Goal: Information Seeking & Learning: Check status

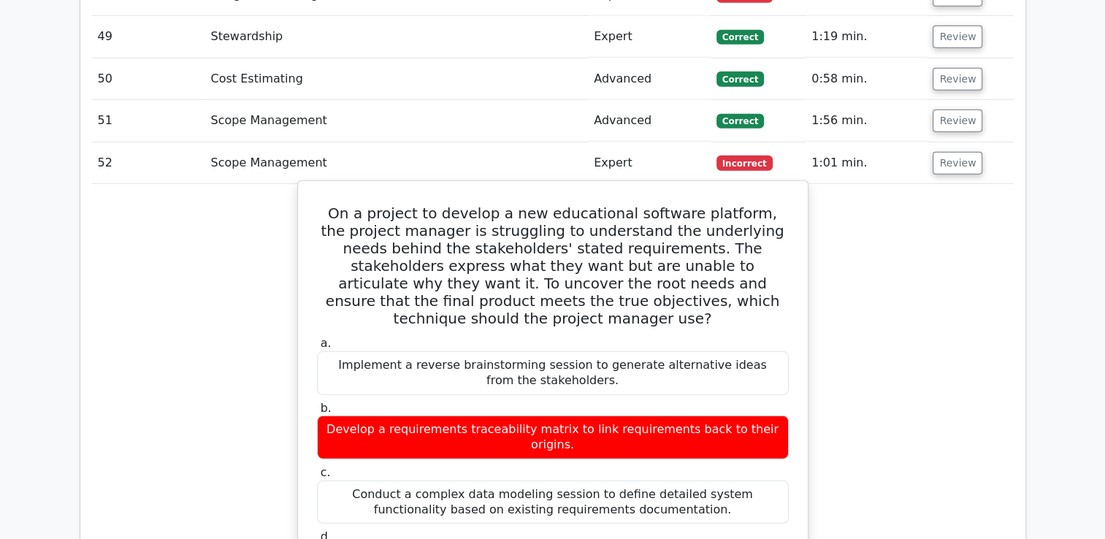
scroll to position [0, 9]
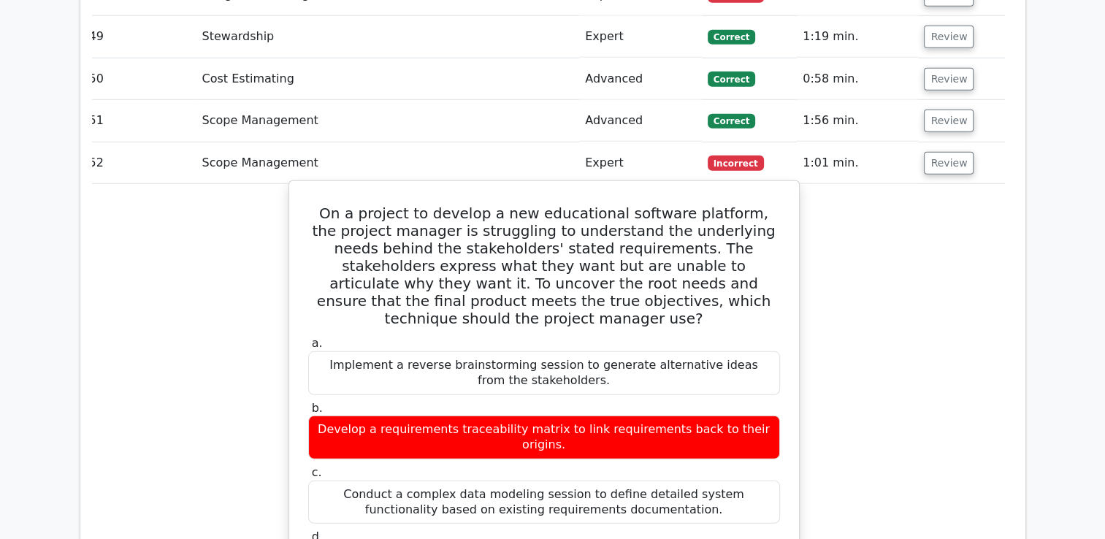
click at [486, 204] on h5 "On a project to develop a new educational software platform, the project manage…" at bounding box center [544, 265] width 475 height 123
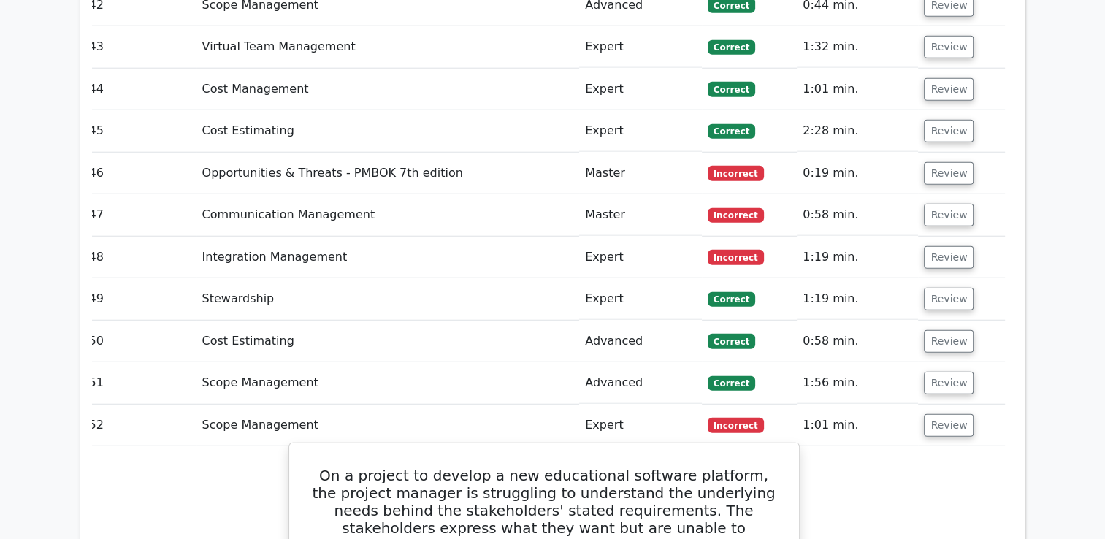
scroll to position [3756, 0]
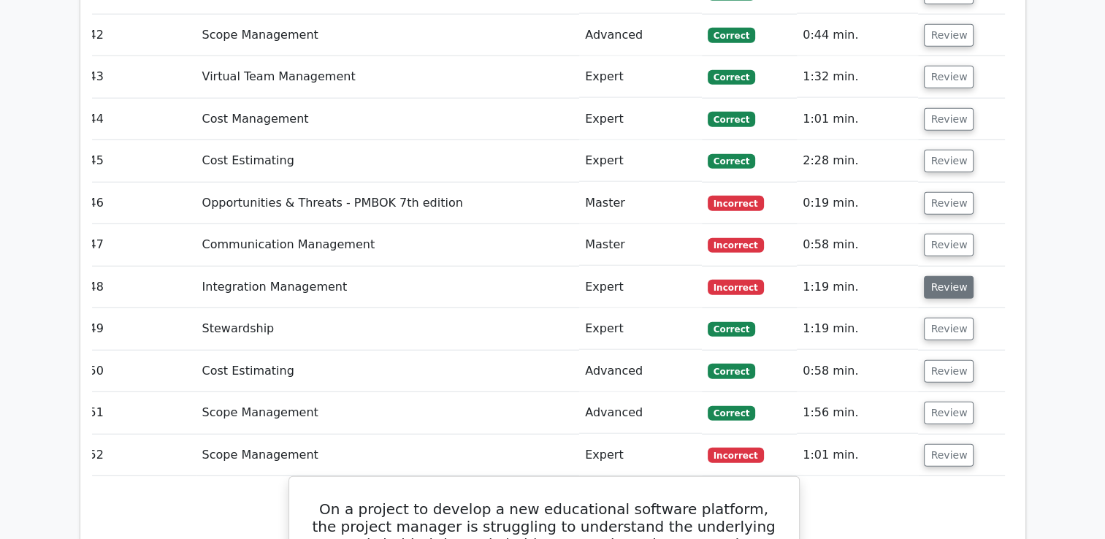
click at [931, 276] on button "Review" at bounding box center [949, 287] width 50 height 23
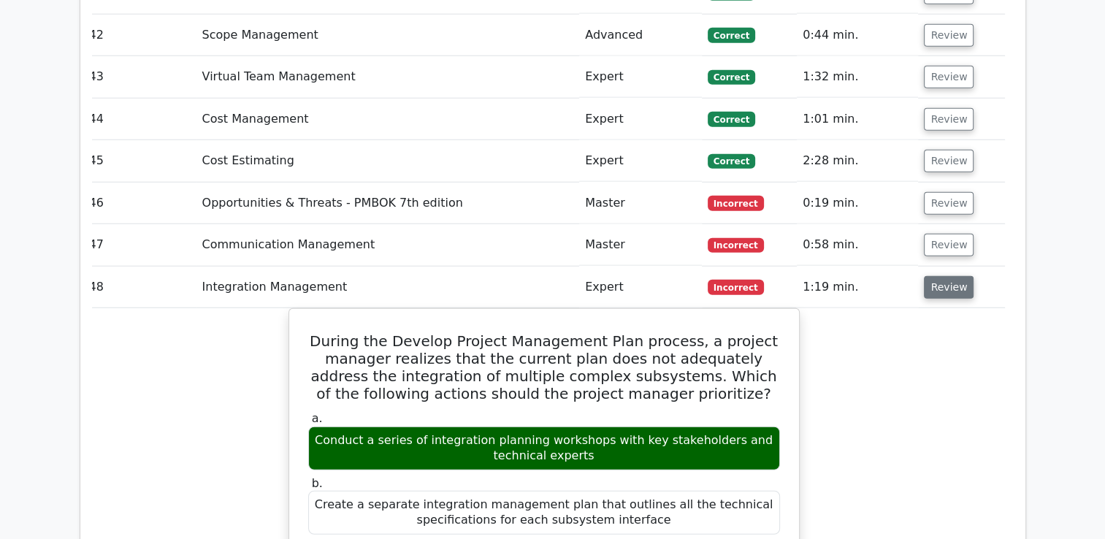
click at [931, 276] on button "Review" at bounding box center [949, 287] width 50 height 23
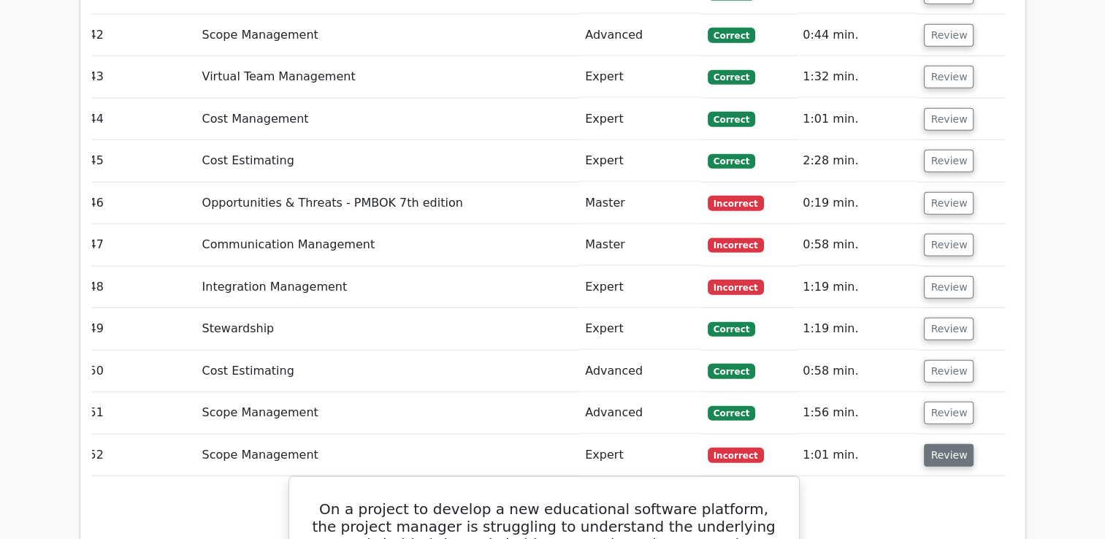
click at [938, 444] on button "Review" at bounding box center [949, 455] width 50 height 23
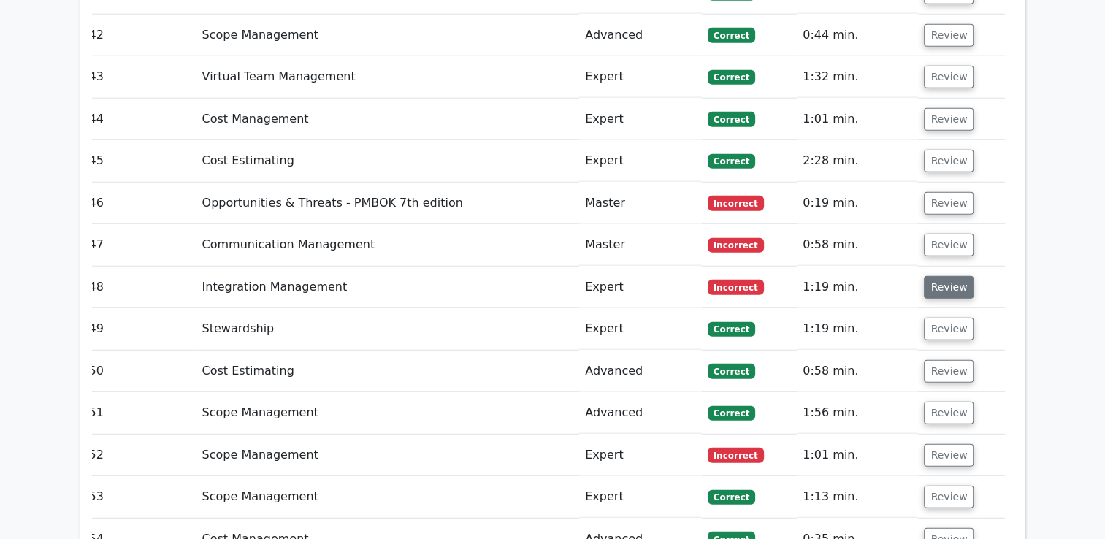
click at [940, 276] on button "Review" at bounding box center [949, 287] width 50 height 23
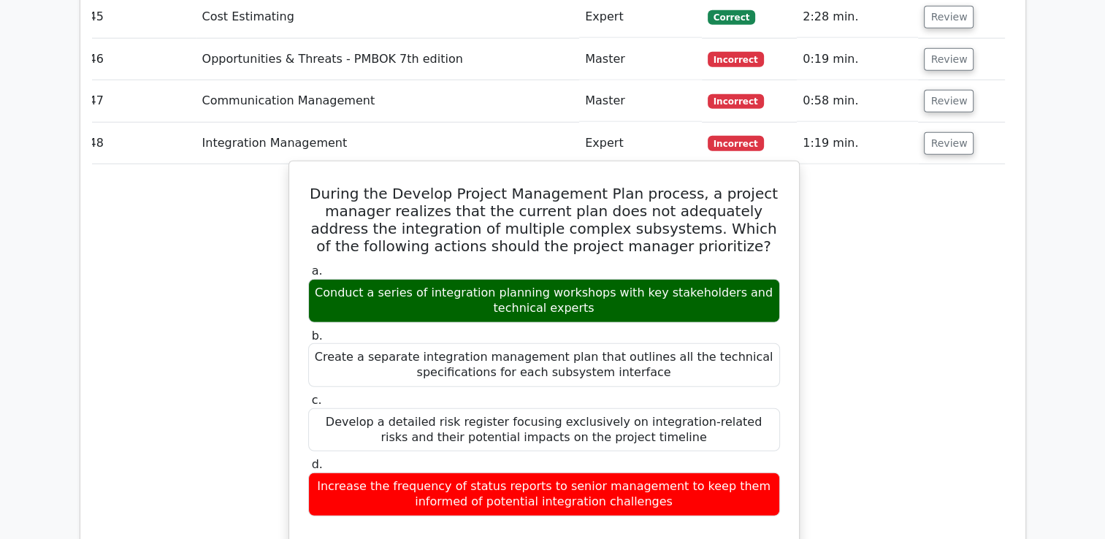
scroll to position [3902, 0]
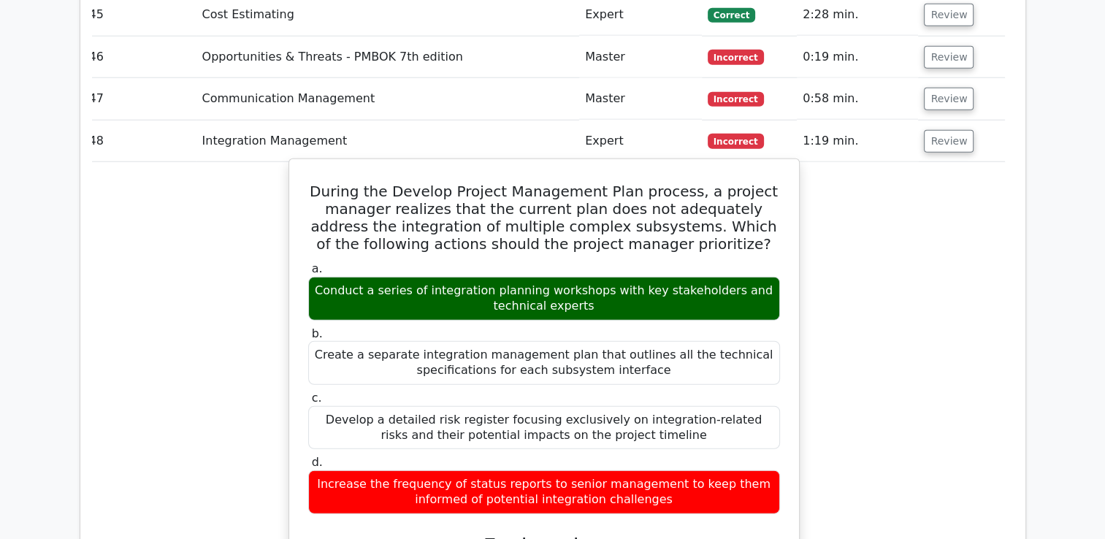
click at [333, 183] on h5 "During the Develop Project Management Plan process, a project manager realizes …" at bounding box center [544, 218] width 475 height 70
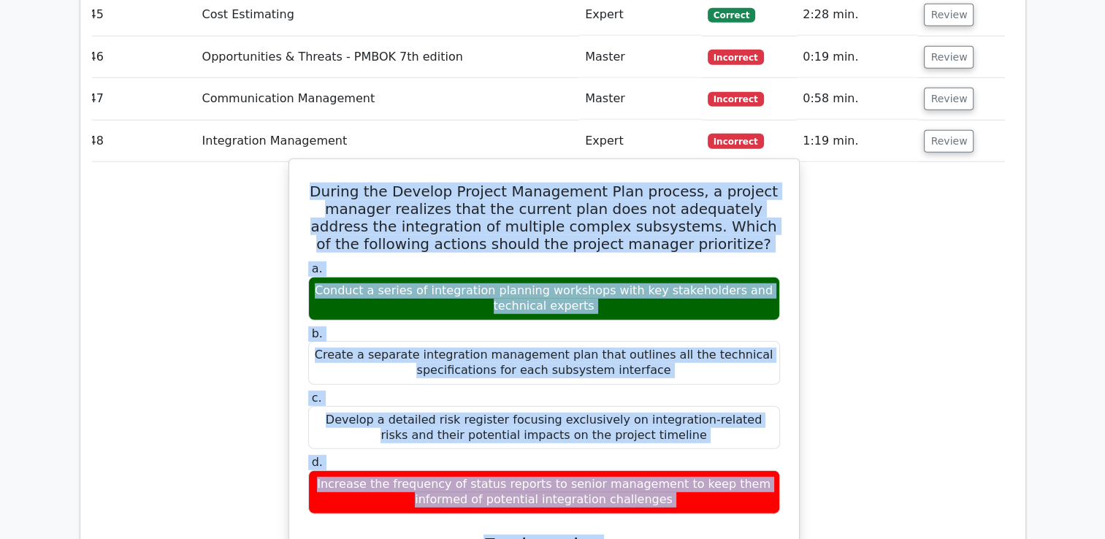
drag, startPoint x: 331, startPoint y: 126, endPoint x: 752, endPoint y: 455, distance: 533.7
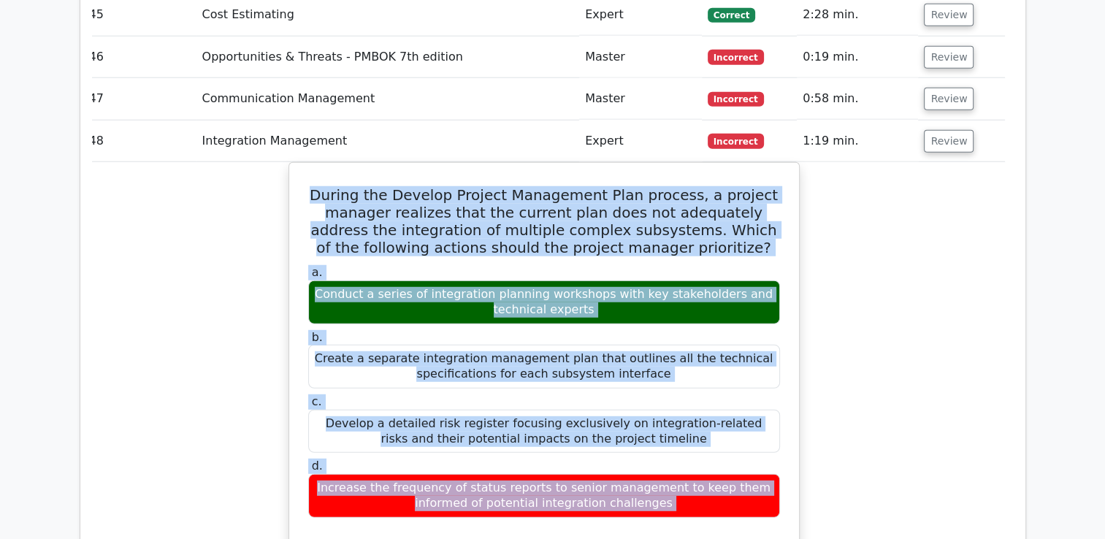
scroll to position [3952, 0]
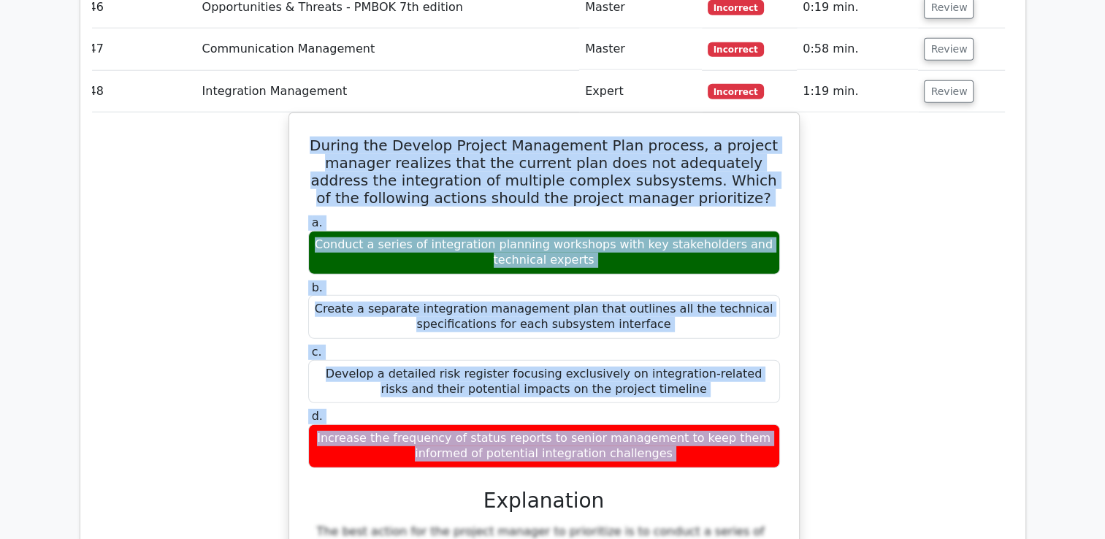
copy div "During the Develop Project Management Plan process, a project manager realizes …"
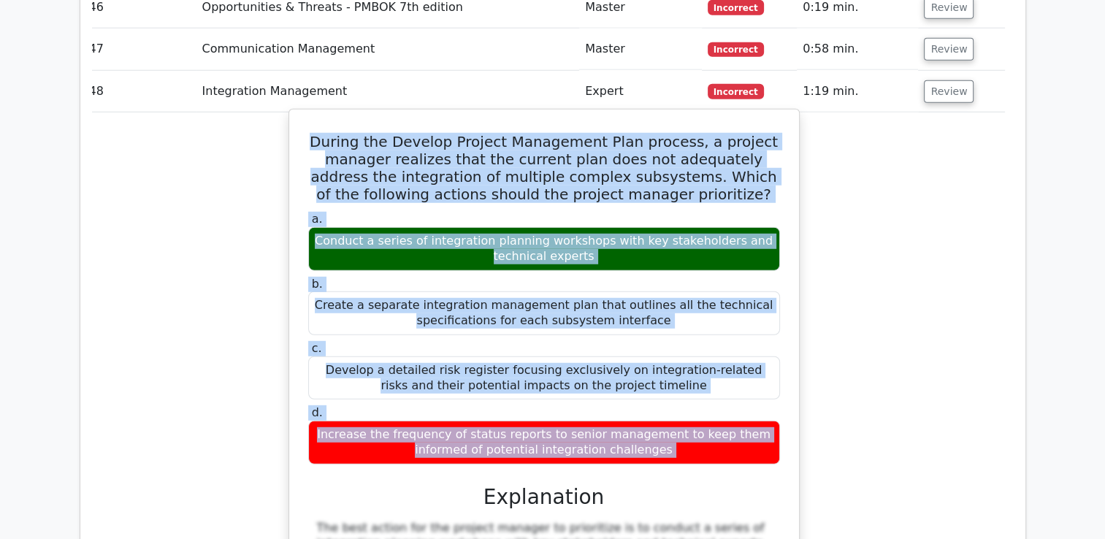
click at [630, 421] on div "Increase the frequency of status reports to senior management to keep them info…" at bounding box center [544, 443] width 472 height 44
click at [643, 421] on div "Increase the frequency of status reports to senior management to keep them info…" at bounding box center [544, 443] width 472 height 44
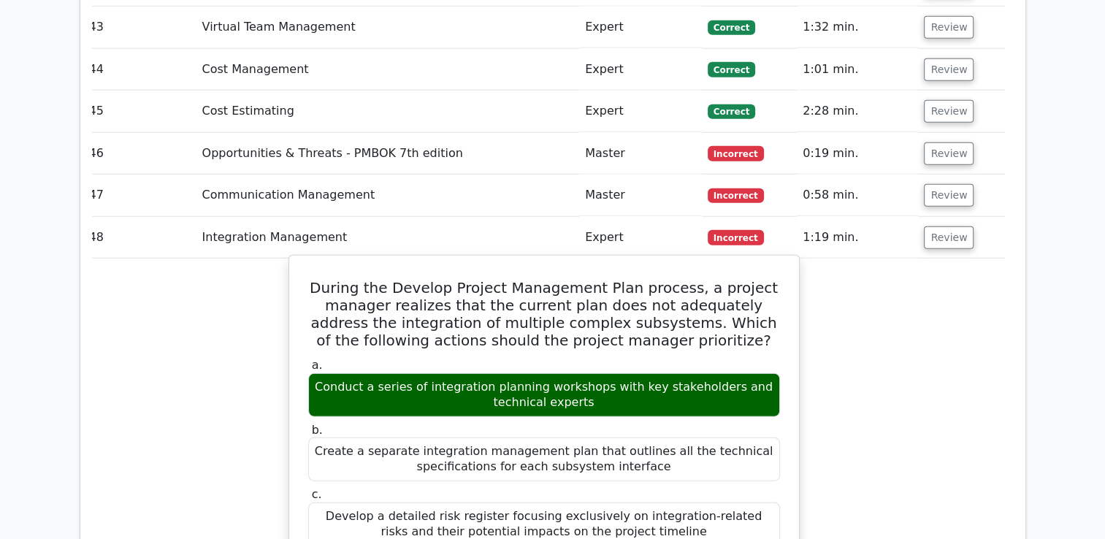
scroll to position [3660, 0]
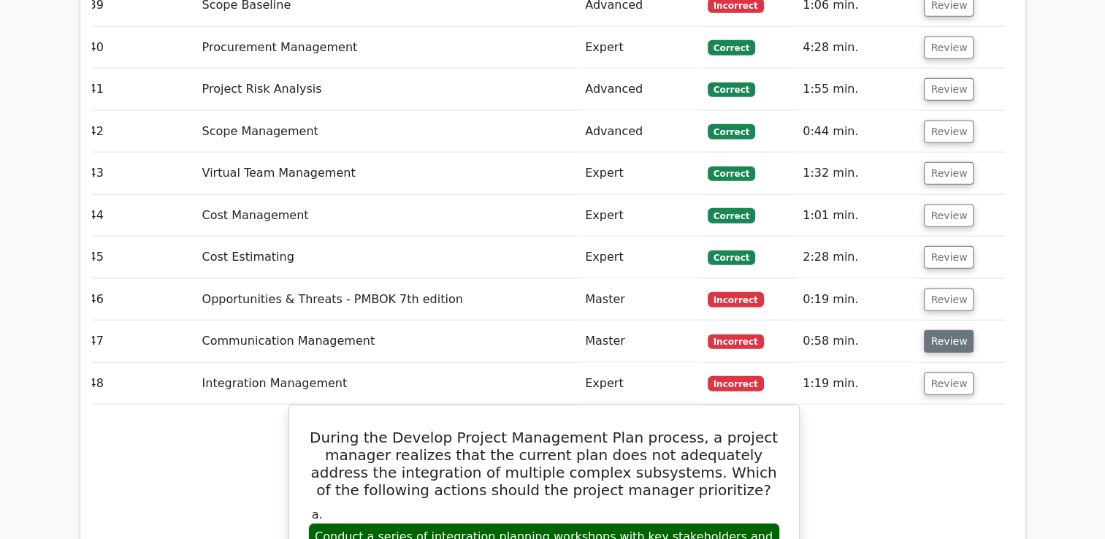
click at [943, 330] on button "Review" at bounding box center [949, 341] width 50 height 23
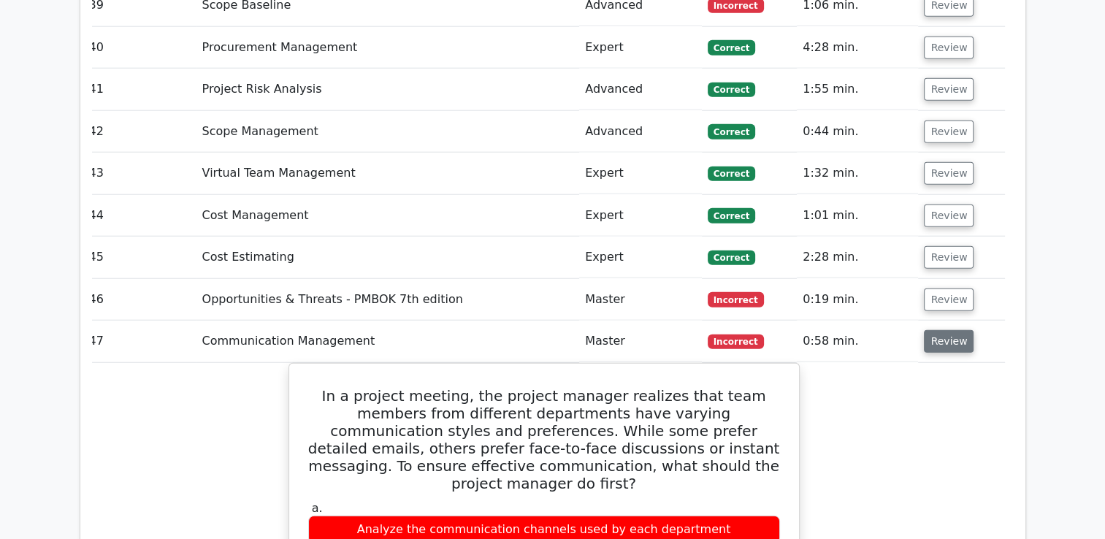
click at [948, 330] on button "Review" at bounding box center [949, 341] width 50 height 23
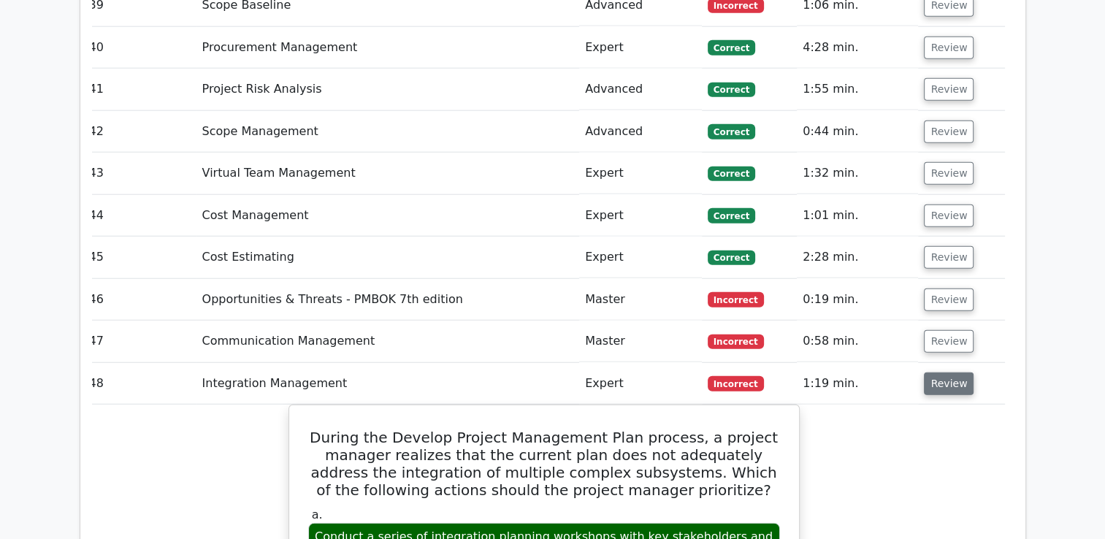
click at [946, 372] on button "Review" at bounding box center [949, 383] width 50 height 23
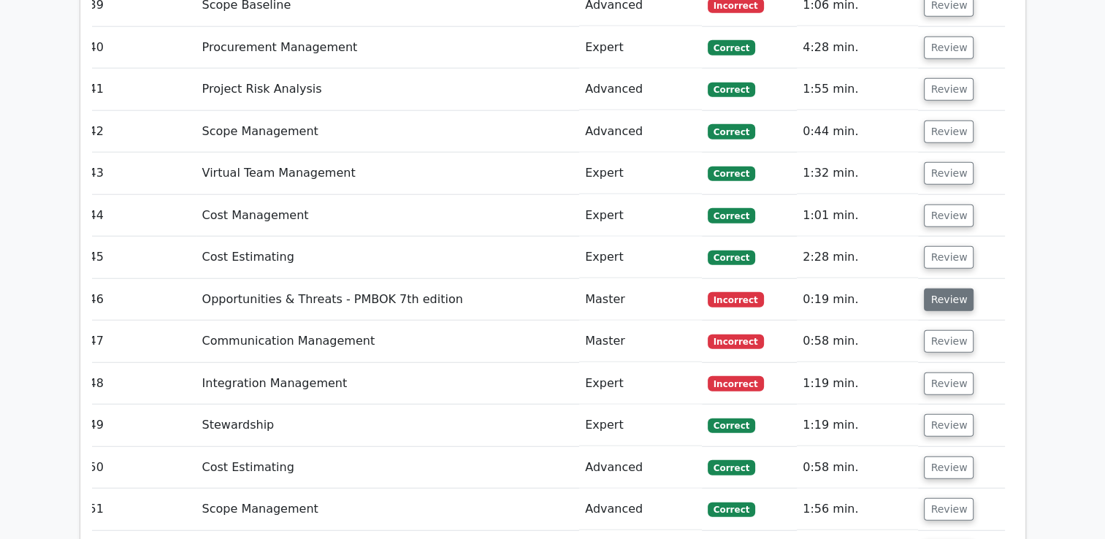
click at [940, 288] on button "Review" at bounding box center [949, 299] width 50 height 23
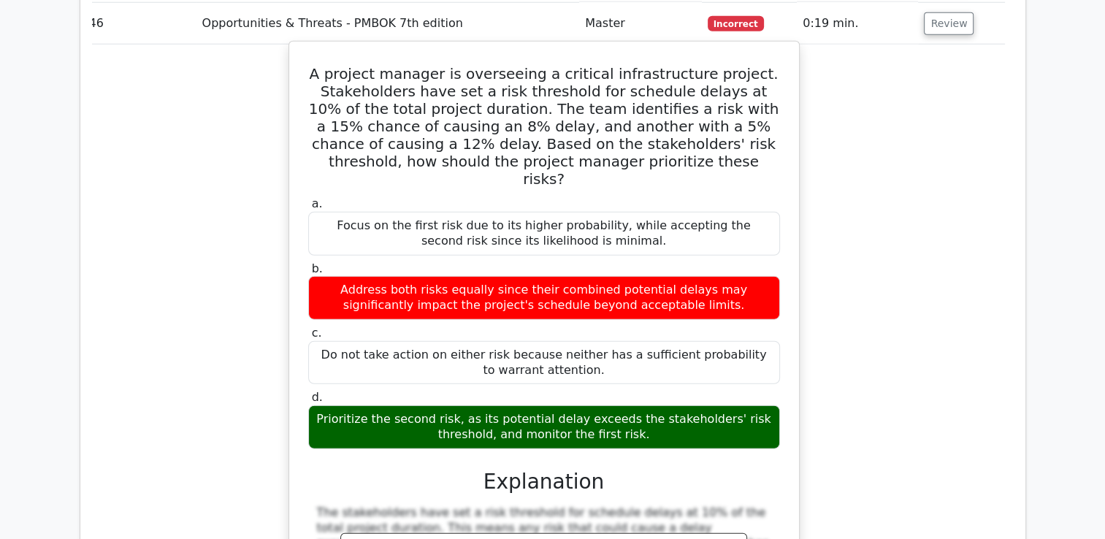
scroll to position [3879, 0]
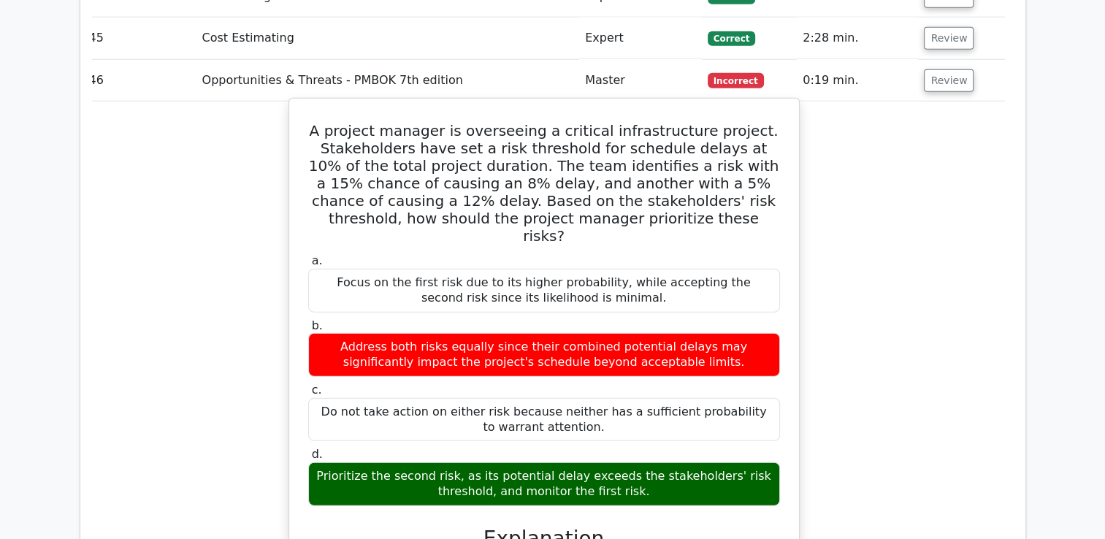
drag, startPoint x: 334, startPoint y: 69, endPoint x: 669, endPoint y: 410, distance: 478.1
click at [669, 410] on div "A project manager is overseeing a critical infrastructure project. Stakeholders…" at bounding box center [544, 443] width 498 height 679
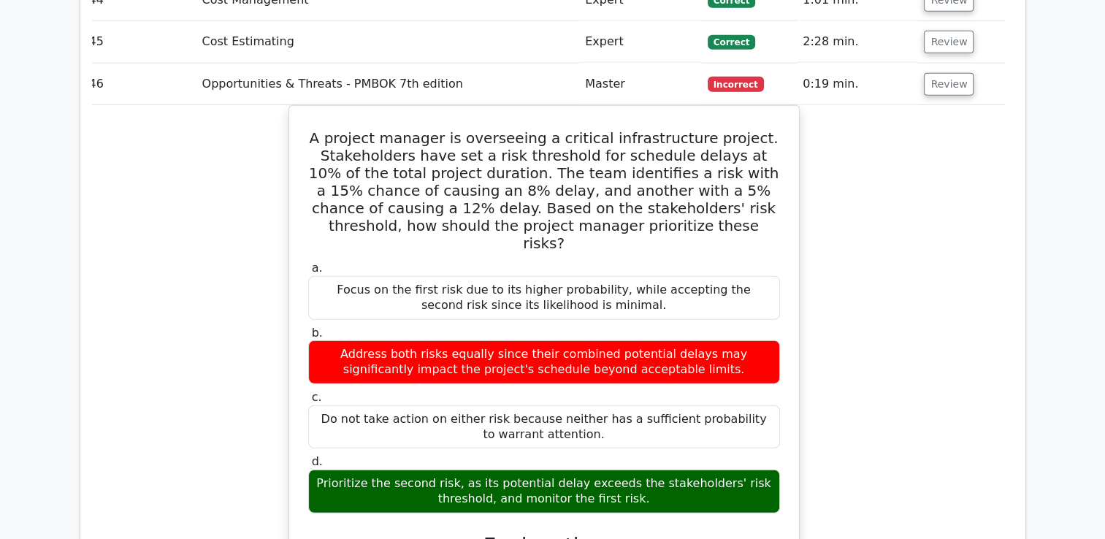
copy div "A project manager is overseeing a critical infrastructure project. Stakeholders…"
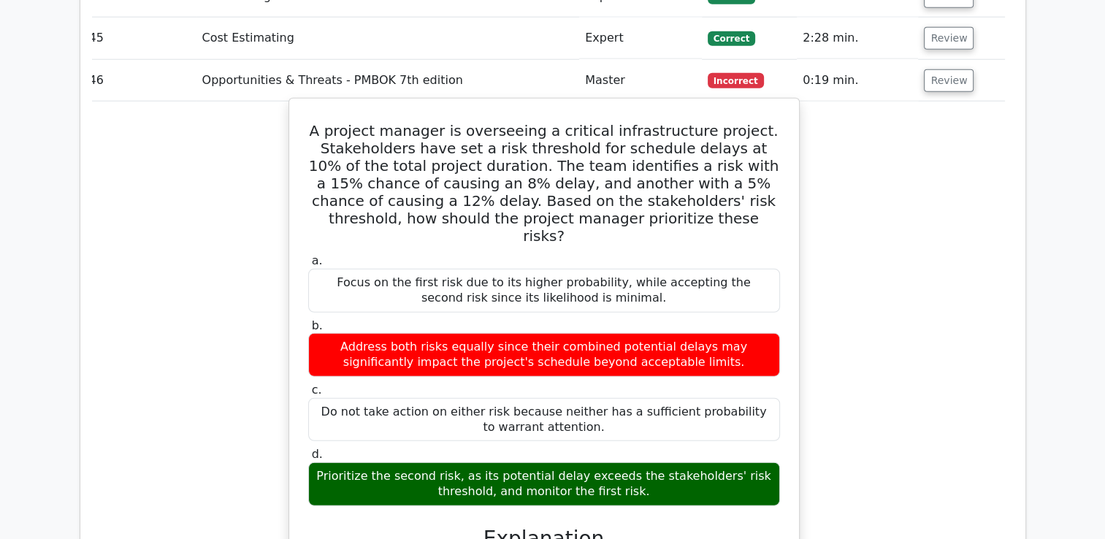
click at [440, 269] on div "Focus on the first risk due to its higher probability, while accepting the seco…" at bounding box center [544, 291] width 472 height 44
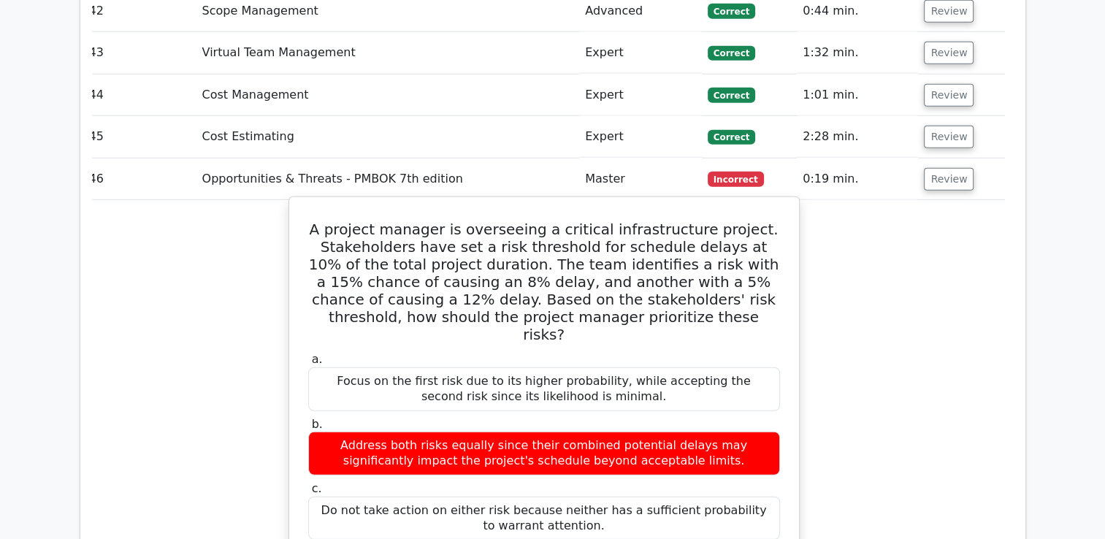
scroll to position [3806, 0]
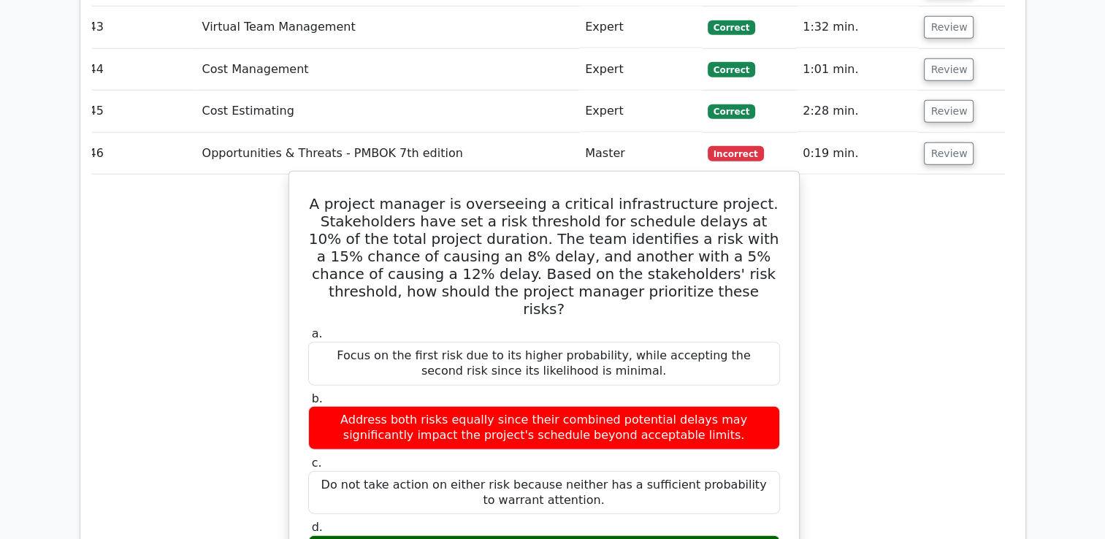
click at [582, 406] on div "Address both risks equally since their combined potential delays may significan…" at bounding box center [544, 428] width 472 height 44
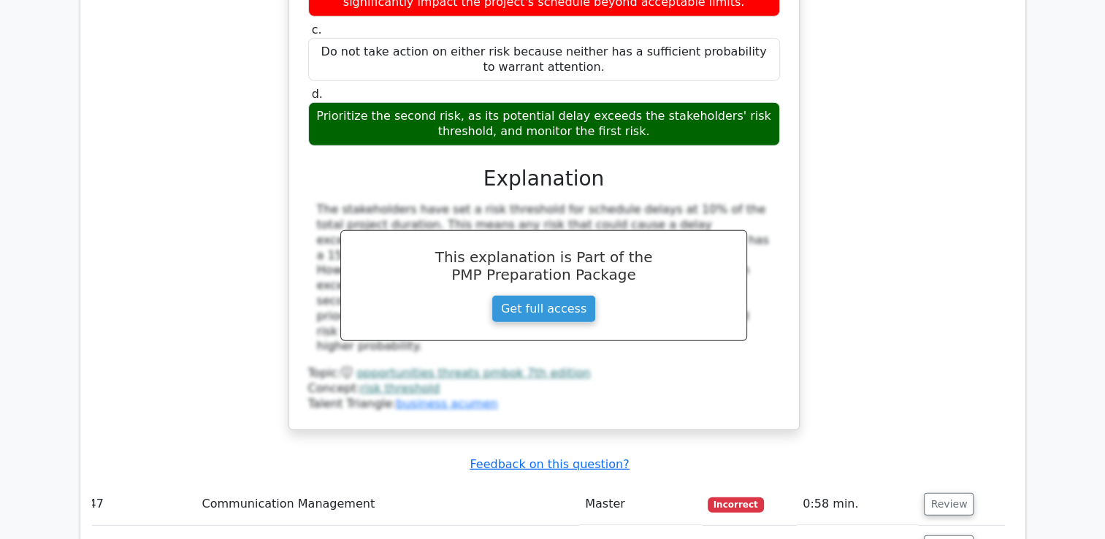
scroll to position [4317, 0]
